Goal: Information Seeking & Learning: Learn about a topic

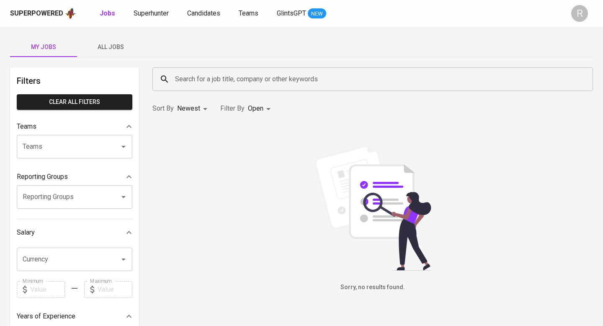
click at [205, 79] on input "Search for a job title, company or other keywords" at bounding box center [374, 79] width 403 height 16
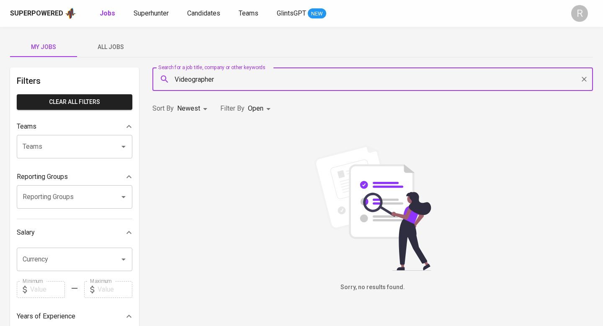
type input "Videographer"
click at [108, 52] on button "All Jobs" at bounding box center [110, 47] width 67 height 20
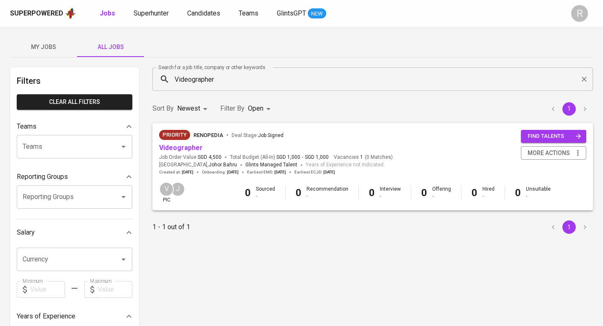
click at [185, 18] on div "Jobs Superhunter Candidates Teams GlintsGPT NEW" at bounding box center [213, 13] width 226 height 10
click at [195, 15] on span "Candidates" at bounding box center [203, 13] width 33 height 8
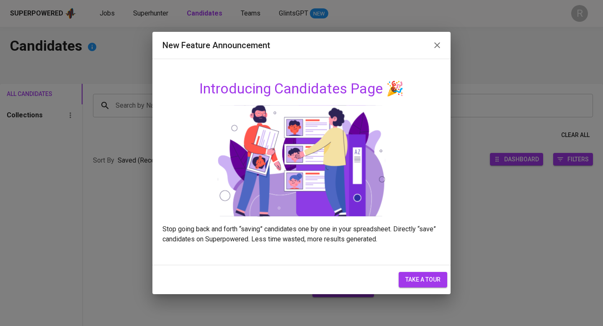
click at [436, 47] on icon "button" at bounding box center [437, 45] width 10 height 10
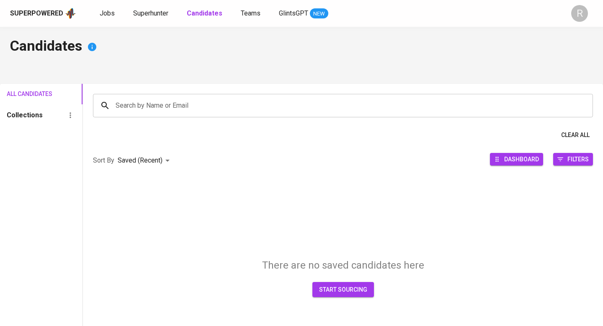
click at [188, 101] on input "Search by Name or Email" at bounding box center [344, 106] width 463 height 16
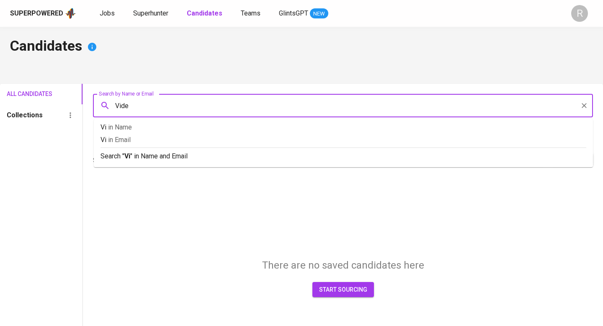
type input "Video"
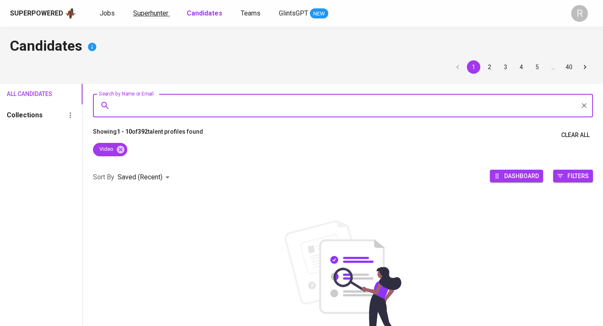
click at [153, 18] on link "Superhunter" at bounding box center [151, 13] width 37 height 10
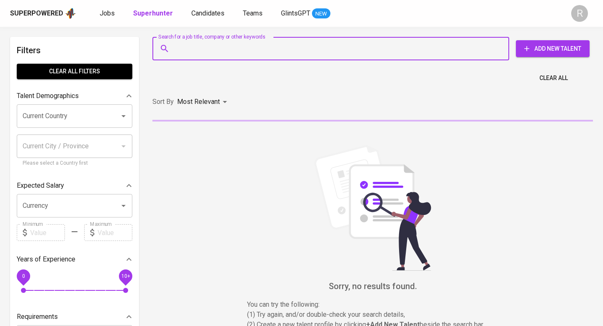
click at [206, 43] on input "Search for a job title, company or other keywords" at bounding box center [333, 49] width 320 height 16
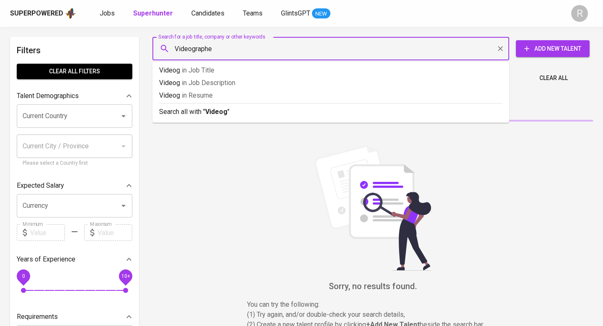
type input "Videographer"
